Goal: Transaction & Acquisition: Purchase product/service

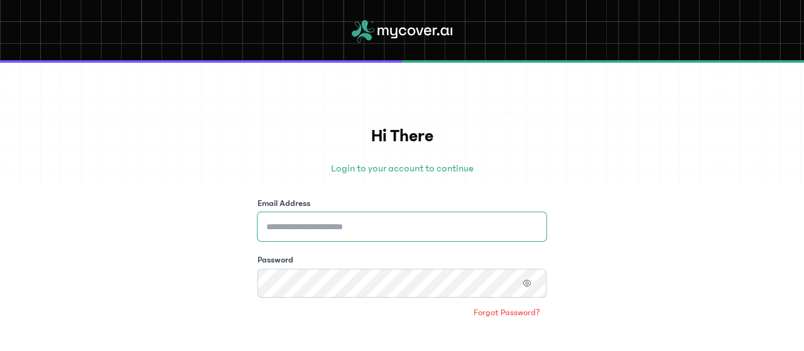
click at [348, 224] on input "Email Address" at bounding box center [401, 226] width 289 height 29
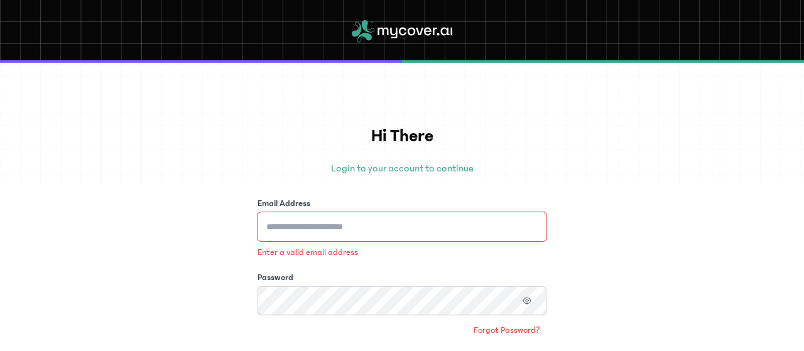
type input "**********"
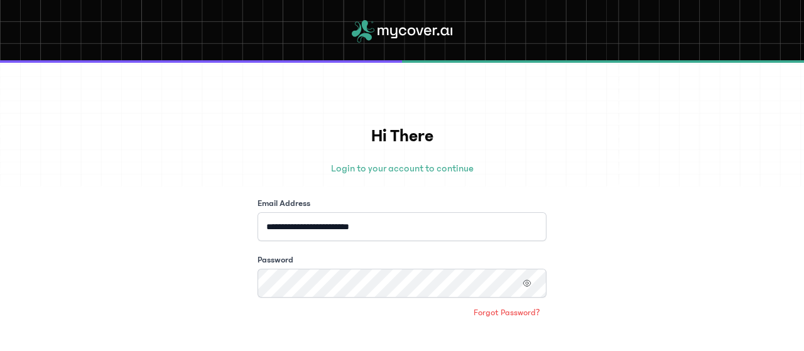
click at [524, 279] on icon "button" at bounding box center [526, 283] width 9 height 9
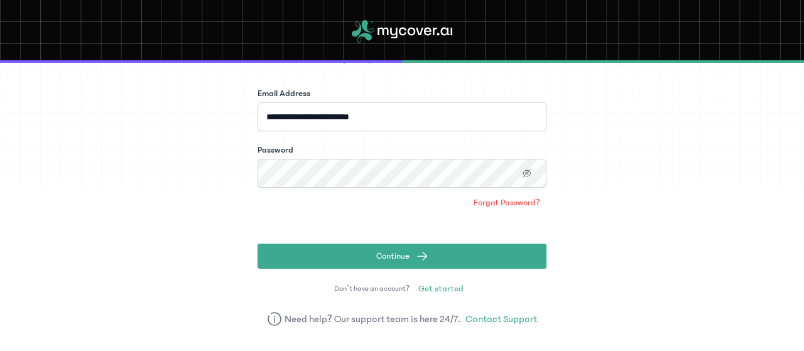
scroll to position [110, 0]
click at [439, 252] on button "Continue" at bounding box center [401, 255] width 289 height 25
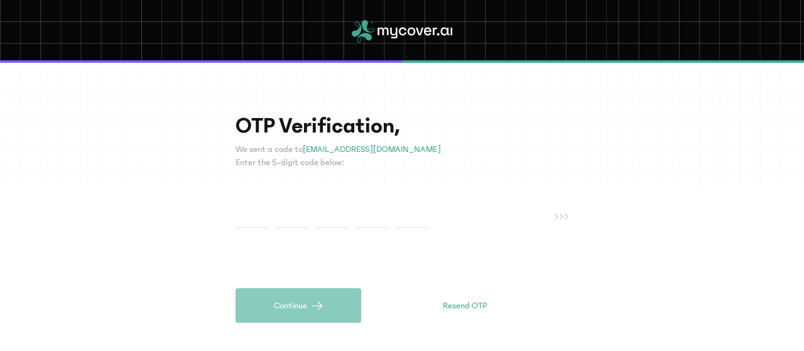
type input "*"
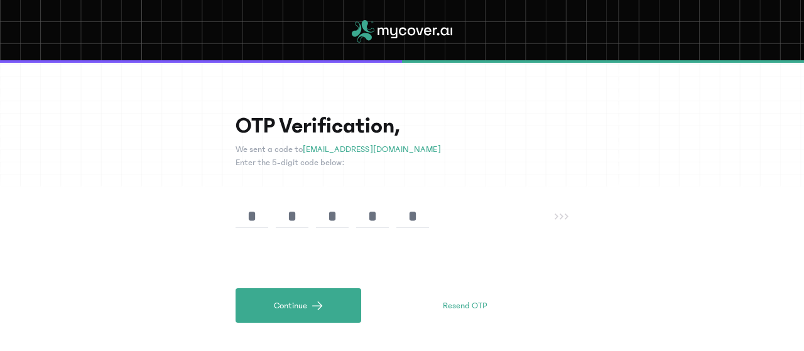
type input "*"
click at [301, 293] on button "Continue" at bounding box center [298, 305] width 126 height 35
click at [159, 109] on div "OTP Verification, We sent a code to [EMAIL_ADDRESS][DOMAIN_NAME] Enter the 5-di…" at bounding box center [402, 207] width 804 height 288
click at [418, 220] on input "*" at bounding box center [412, 216] width 33 height 23
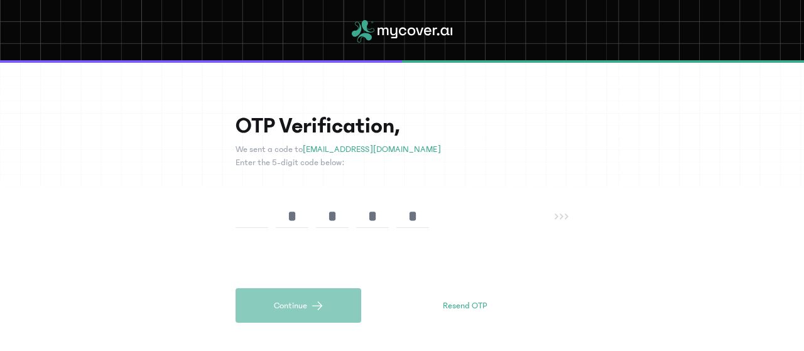
click at [418, 220] on input "*" at bounding box center [412, 216] width 33 height 23
click at [259, 212] on input "text" at bounding box center [251, 216] width 33 height 23
click at [443, 299] on span "Resend OTP" at bounding box center [465, 305] width 44 height 13
click at [245, 217] on input "text" at bounding box center [251, 216] width 33 height 23
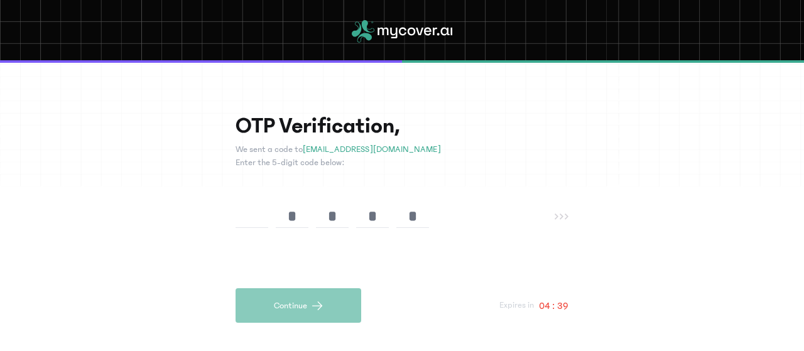
type input "*"
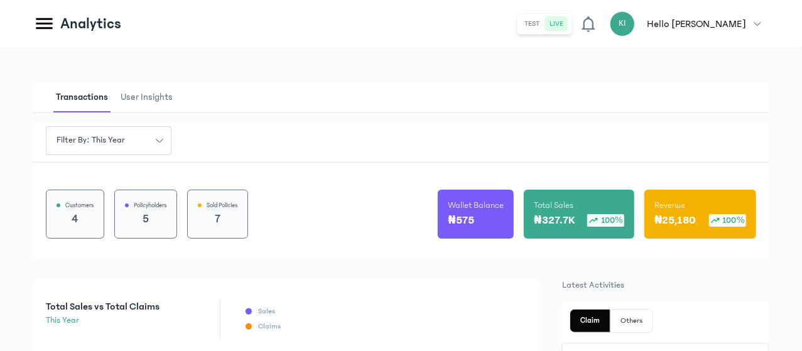
scroll to position [104, 0]
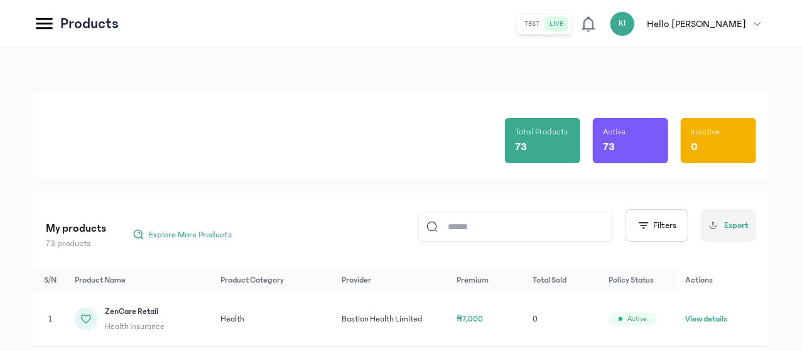
click at [478, 230] on input at bounding box center [521, 226] width 167 height 29
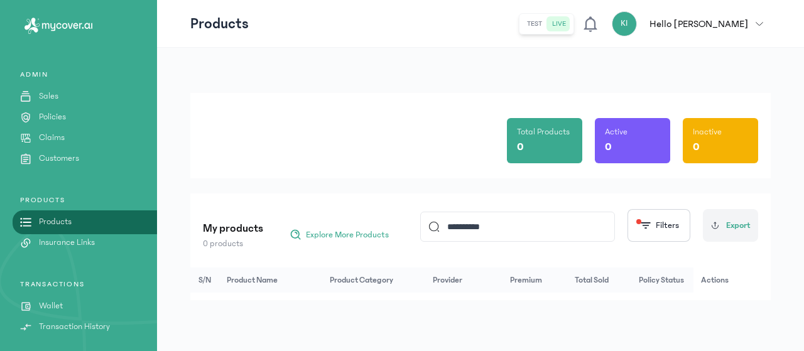
click at [549, 233] on input "**********" at bounding box center [522, 226] width 167 height 29
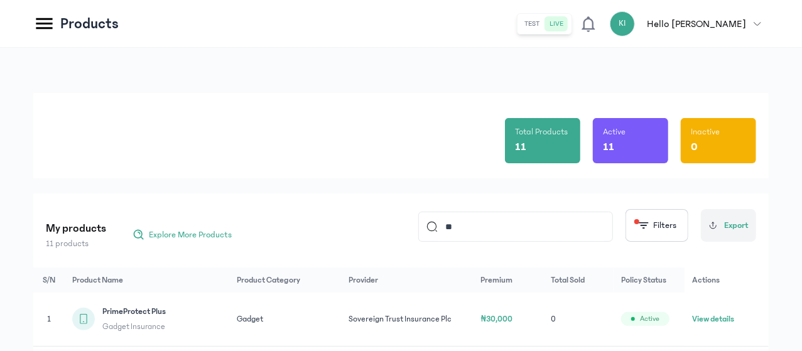
type input "*"
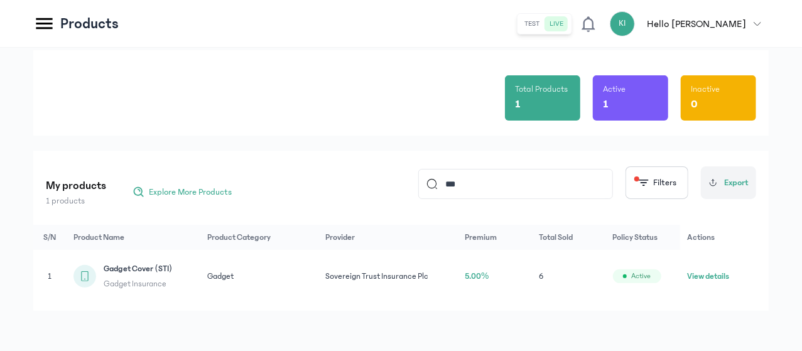
scroll to position [68, 0]
type input "***"
click at [720, 270] on button "View details" at bounding box center [708, 276] width 42 height 13
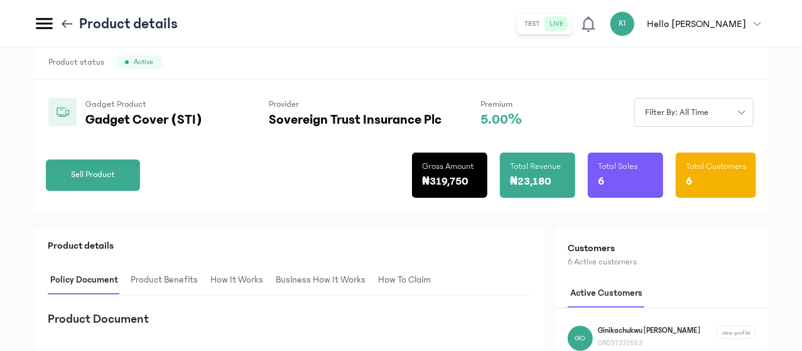
scroll to position [68, 0]
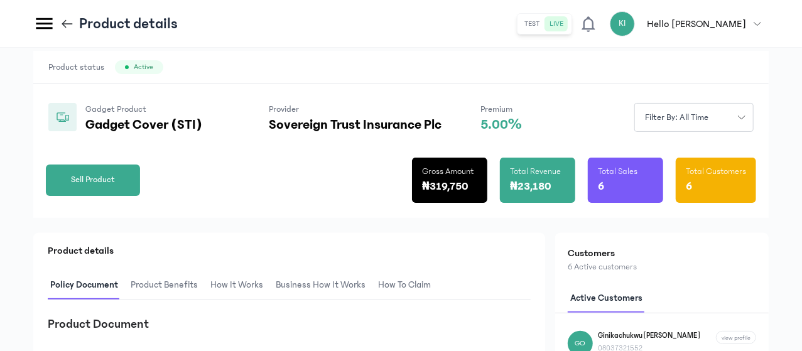
click at [115, 186] on span "Sell Product" at bounding box center [93, 179] width 44 height 13
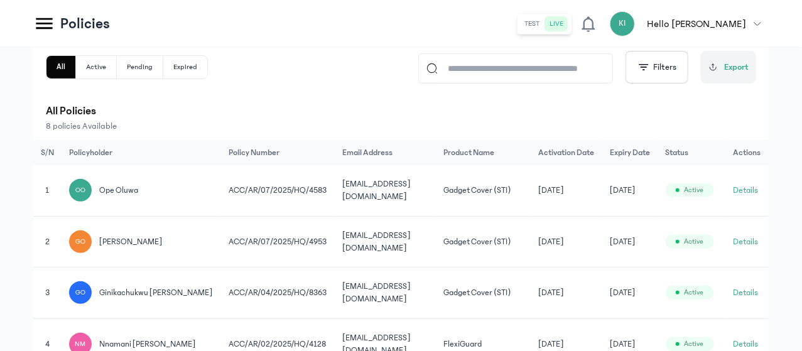
scroll to position [0, 100]
click at [758, 244] on button "Details" at bounding box center [745, 241] width 25 height 13
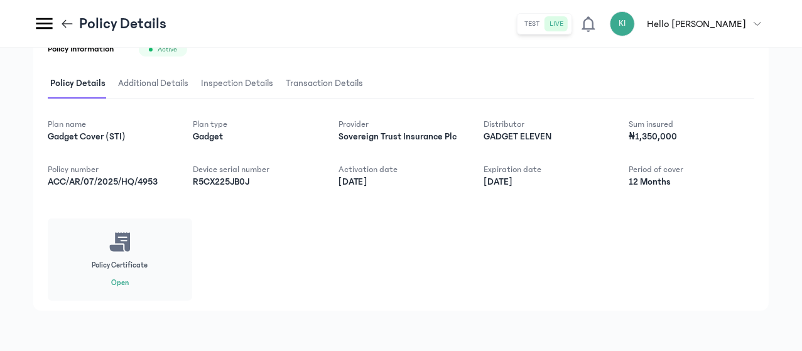
scroll to position [210, 0]
click at [129, 288] on button "Open" at bounding box center [120, 283] width 18 height 10
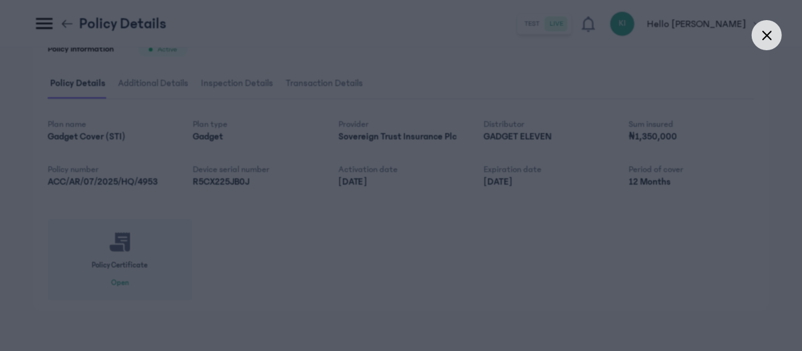
scroll to position [222, 0]
click at [771, 39] on icon at bounding box center [767, 35] width 8 height 8
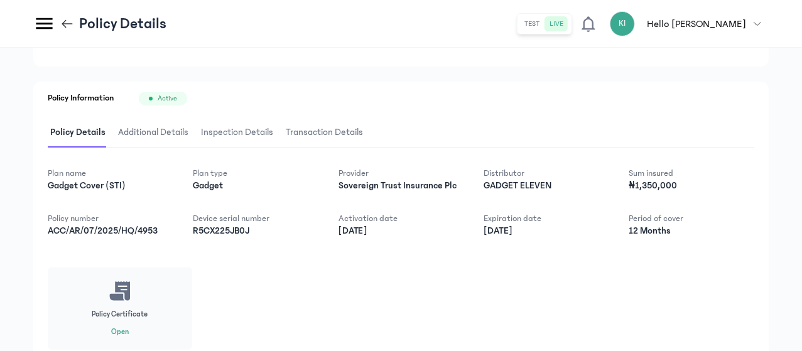
scroll to position [148, 0]
click at [73, 23] on icon at bounding box center [67, 23] width 11 height 1
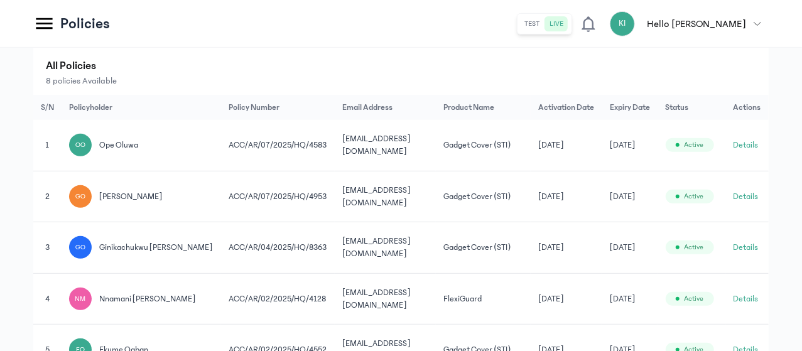
scroll to position [187, 0]
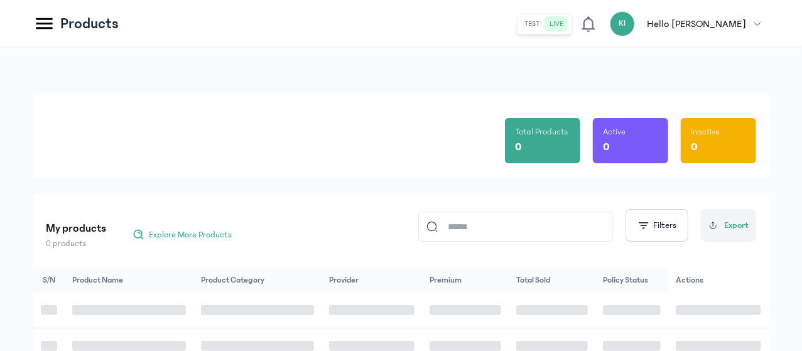
click at [505, 227] on input at bounding box center [521, 226] width 167 height 29
type input "*"
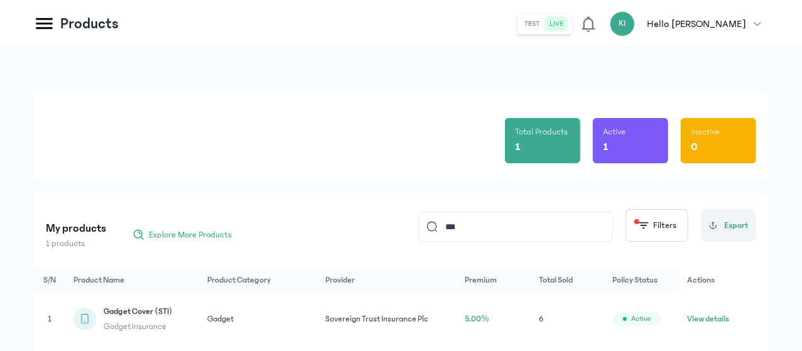
scroll to position [68, 0]
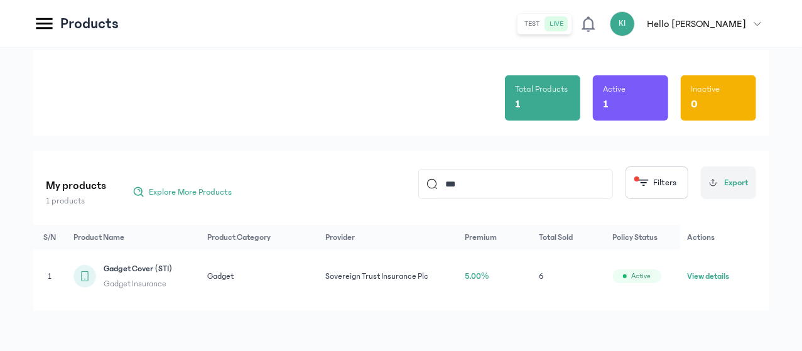
type input "***"
click at [721, 270] on button "View details" at bounding box center [708, 276] width 42 height 13
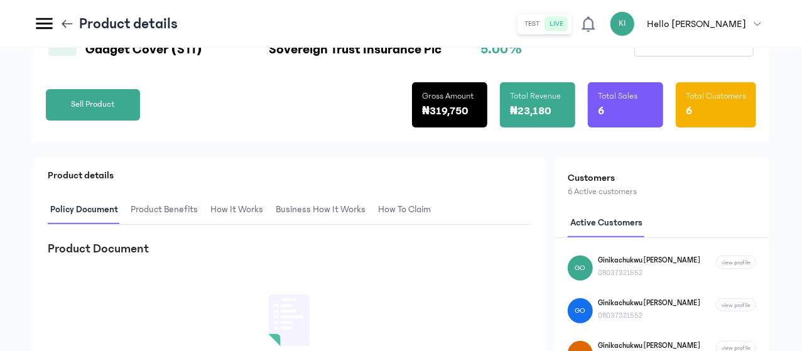
scroll to position [149, 0]
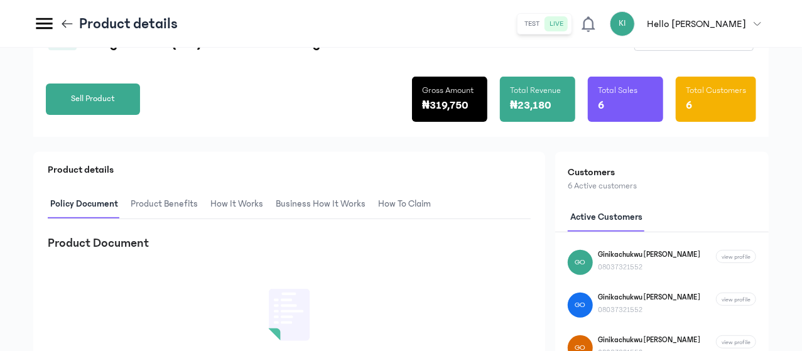
click at [115, 105] on span "Sell Product" at bounding box center [93, 98] width 44 height 13
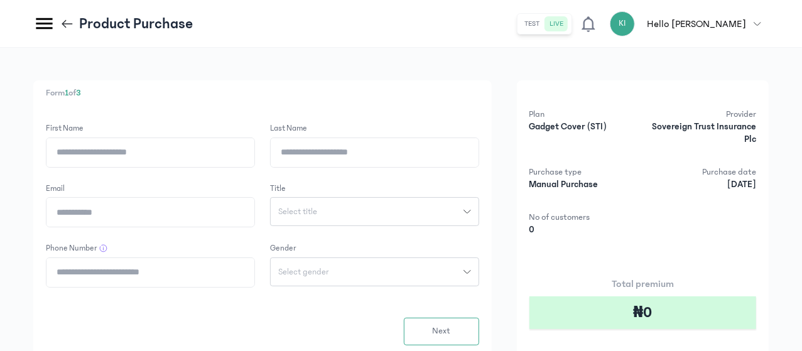
click at [254, 154] on input "First Name" at bounding box center [150, 152] width 208 height 29
type input "*******"
type input "********"
type input "**********"
click at [270, 197] on button "Select title" at bounding box center [374, 211] width 209 height 29
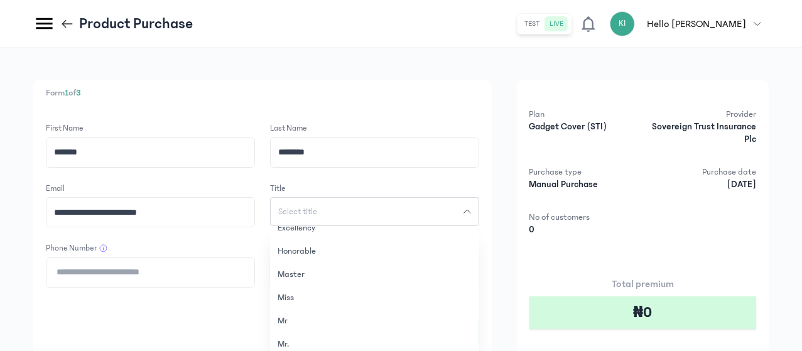
scroll to position [186, 0]
click at [397, 307] on button "Mr" at bounding box center [374, 309] width 209 height 23
click at [254, 276] on input "Phone Number" at bounding box center [150, 272] width 208 height 29
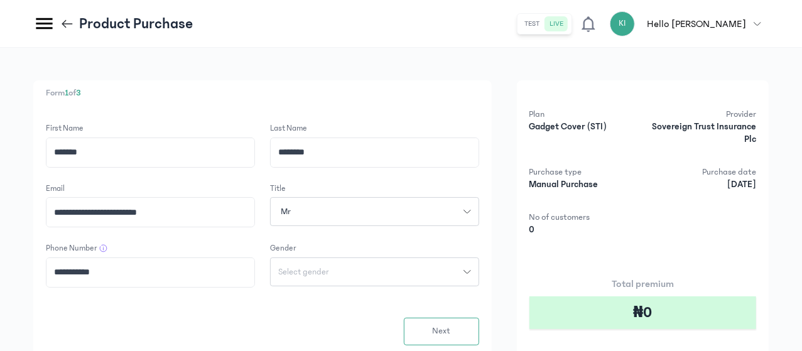
type input "**********"
click at [270, 257] on button "Select gender" at bounding box center [374, 271] width 209 height 29
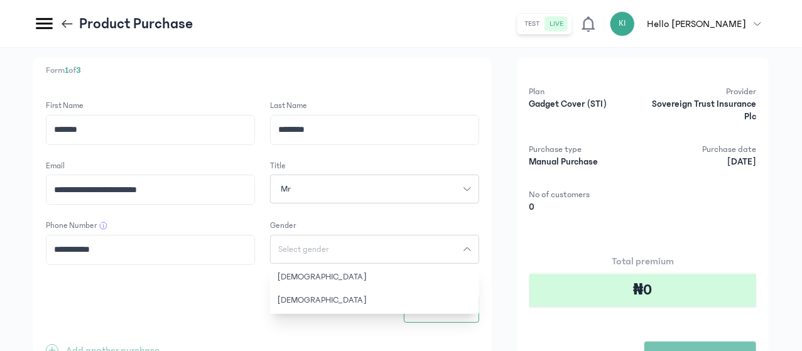
scroll to position [25, 0]
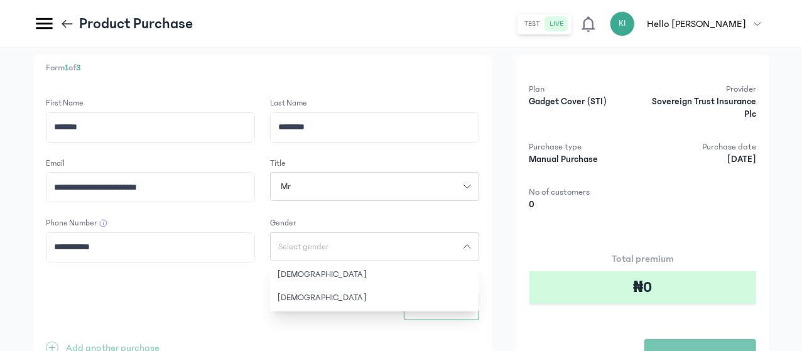
click at [443, 281] on button "[DEMOGRAPHIC_DATA]" at bounding box center [374, 274] width 209 height 23
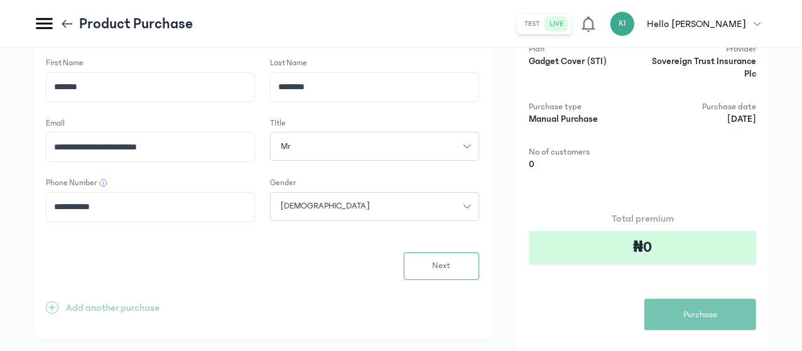
scroll to position [70, 0]
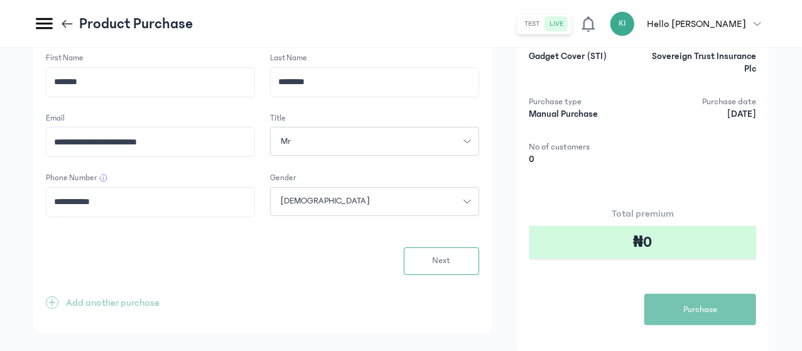
click at [450, 263] on span "Next" at bounding box center [441, 260] width 18 height 13
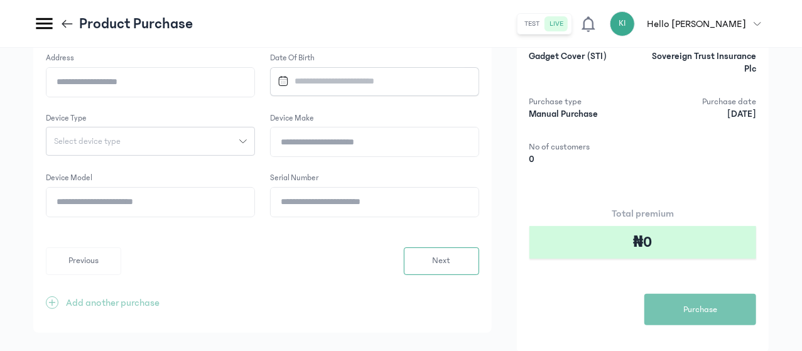
scroll to position [0, 0]
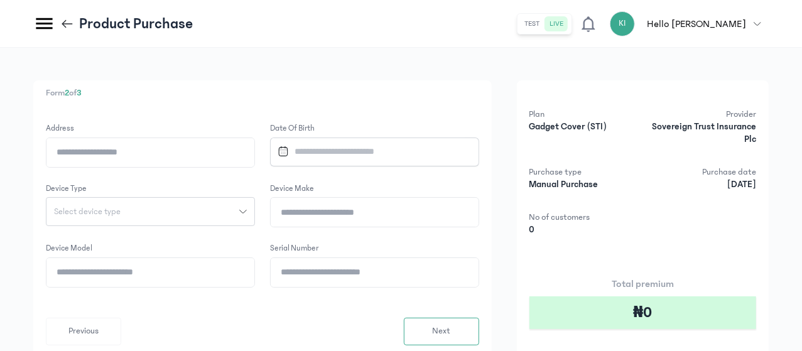
click at [254, 157] on input "Address" at bounding box center [150, 152] width 208 height 29
type input "**********"
click at [128, 209] on span "Select device type" at bounding box center [87, 211] width 82 height 9
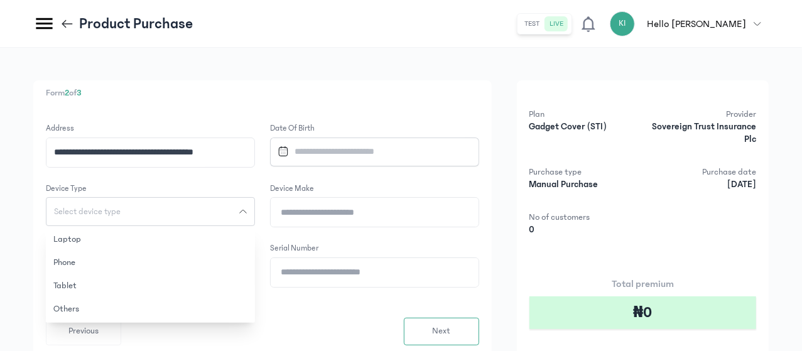
click at [231, 258] on button "Phone" at bounding box center [150, 262] width 209 height 23
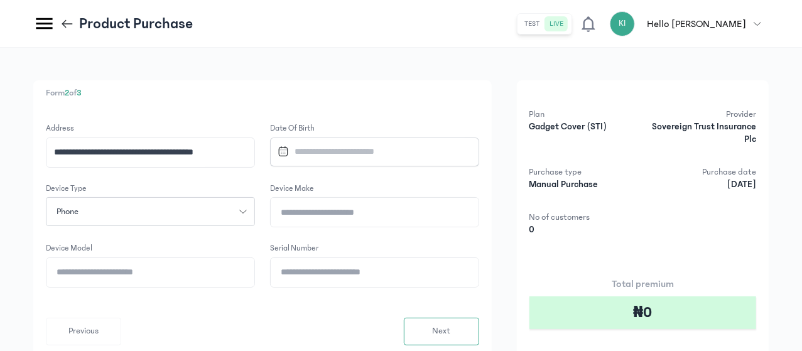
click at [396, 207] on input "Device Make" at bounding box center [375, 212] width 208 height 29
type input "*****"
type input "**********"
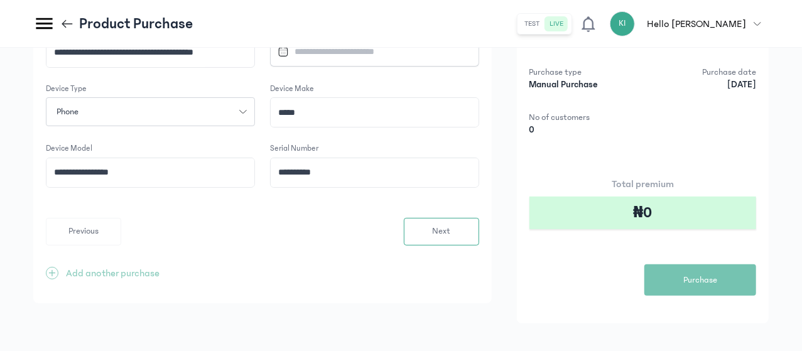
scroll to position [103, 0]
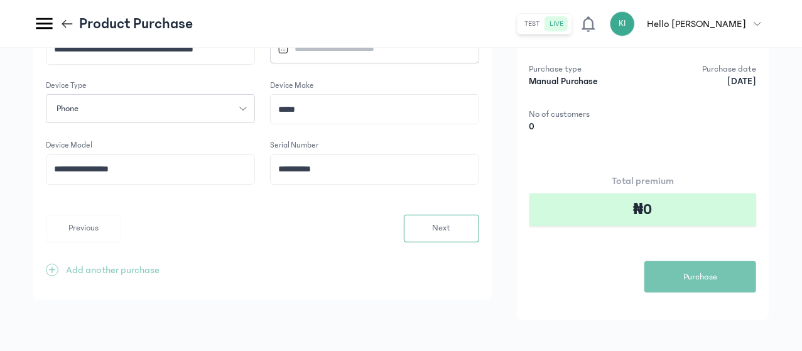
type input "**********"
click at [450, 224] on span "Next" at bounding box center [441, 228] width 18 height 13
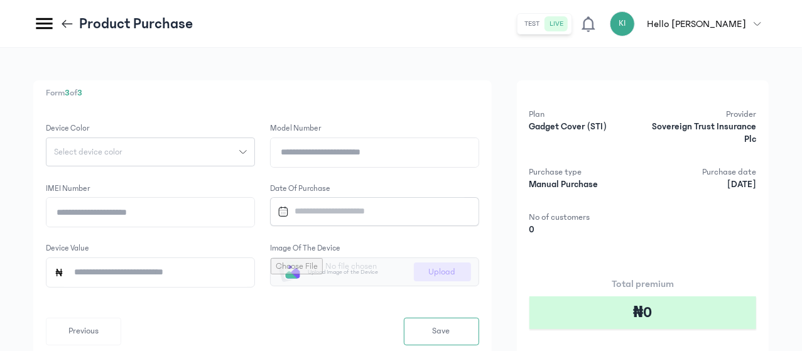
click at [130, 155] on span "Select device color" at bounding box center [87, 152] width 83 height 9
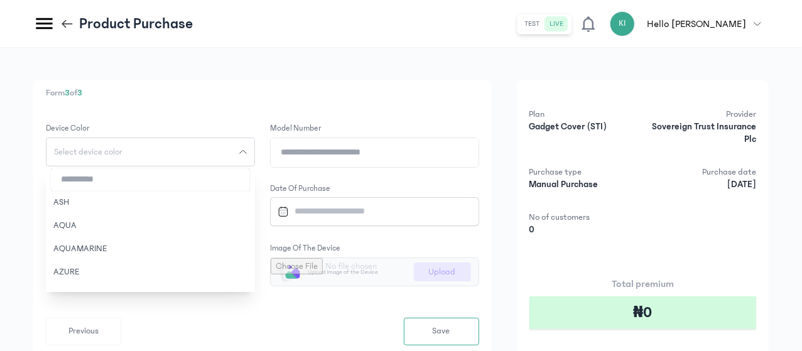
click at [250, 174] on input "search" at bounding box center [150, 179] width 199 height 23
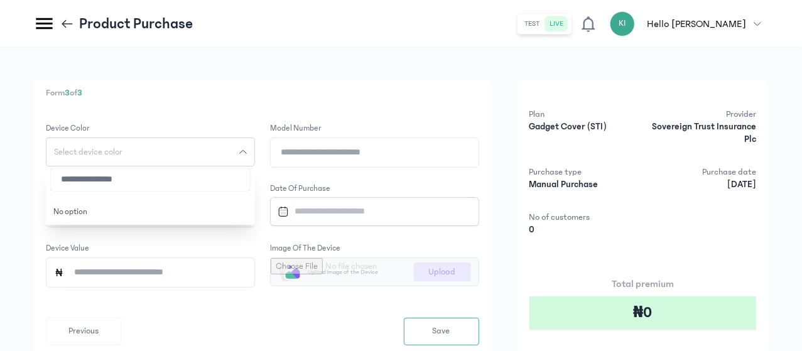
type input "**********"
click at [255, 212] on div "No option" at bounding box center [150, 212] width 209 height 23
click at [417, 151] on input "Model Number" at bounding box center [375, 152] width 208 height 29
click at [255, 146] on button "Select device color" at bounding box center [150, 151] width 209 height 29
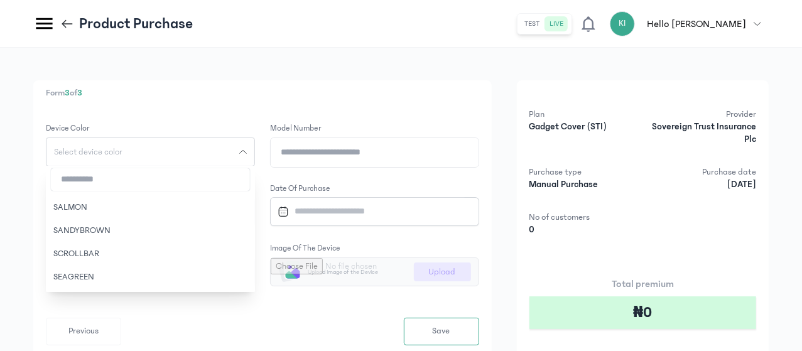
scroll to position [2230, 0]
click at [130, 153] on span "Select device color" at bounding box center [87, 152] width 83 height 9
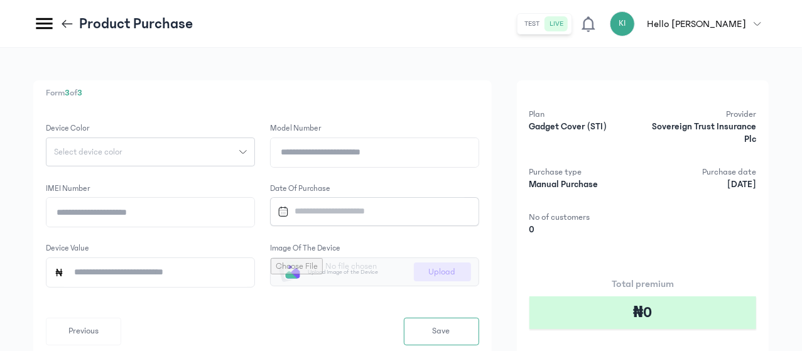
click at [431, 148] on input "Model Number" at bounding box center [375, 152] width 208 height 29
type input "*********"
click at [254, 217] on input "IMEI number" at bounding box center [150, 212] width 208 height 29
type input "**********"
click at [446, 205] on input "Datepicker input" at bounding box center [368, 211] width 193 height 27
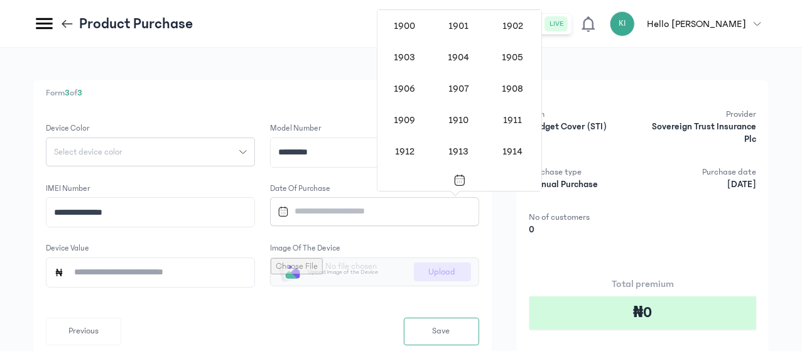
scroll to position [1217, 0]
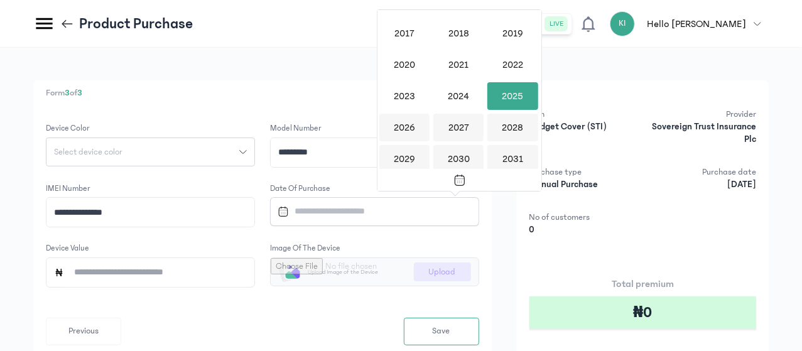
click at [511, 102] on div "2025" at bounding box center [512, 96] width 50 height 28
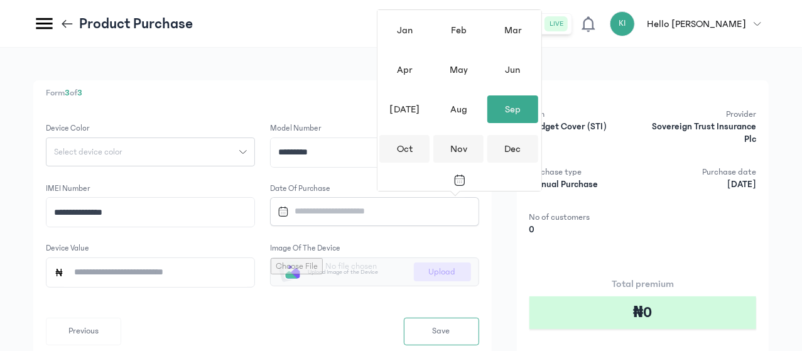
click at [514, 106] on div "Sep" at bounding box center [512, 109] width 50 height 28
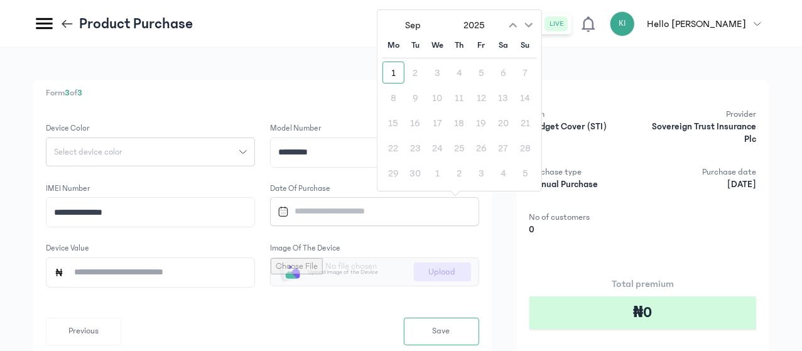
click at [390, 70] on div "1" at bounding box center [393, 73] width 22 height 22
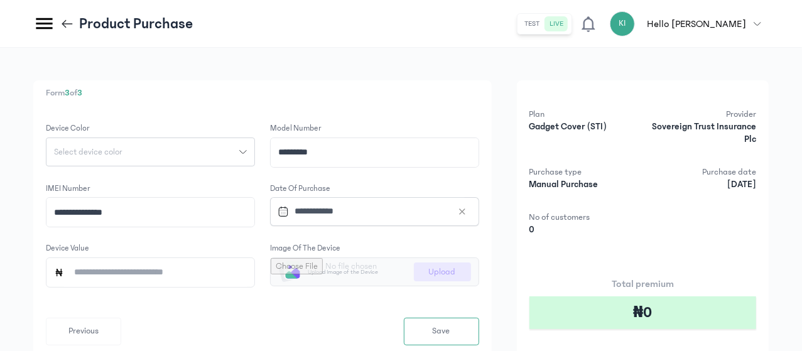
click at [247, 272] on input "Device Value" at bounding box center [155, 272] width 183 height 29
type input "*********"
click at [478, 262] on input "file" at bounding box center [375, 272] width 208 height 28
